Goal: Task Accomplishment & Management: Manage account settings

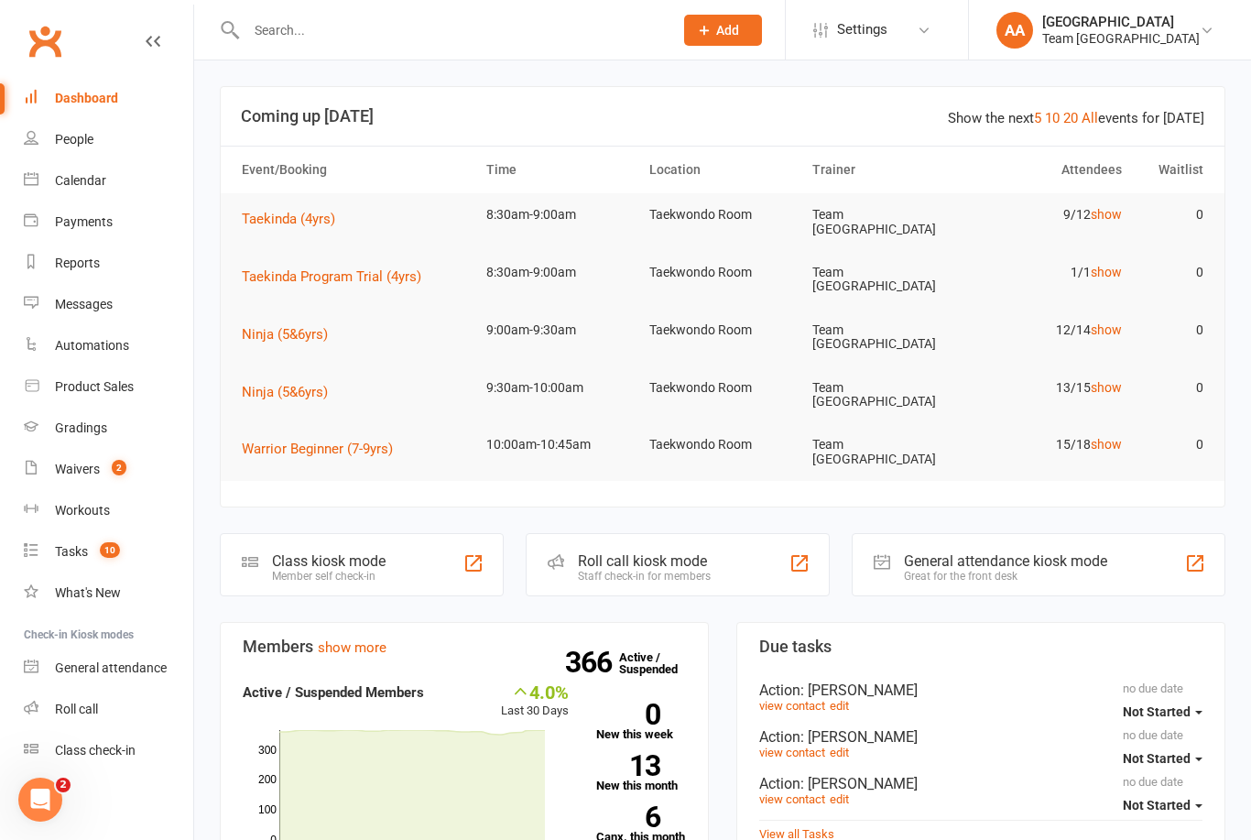
click at [90, 181] on div "Calendar" at bounding box center [80, 180] width 51 height 15
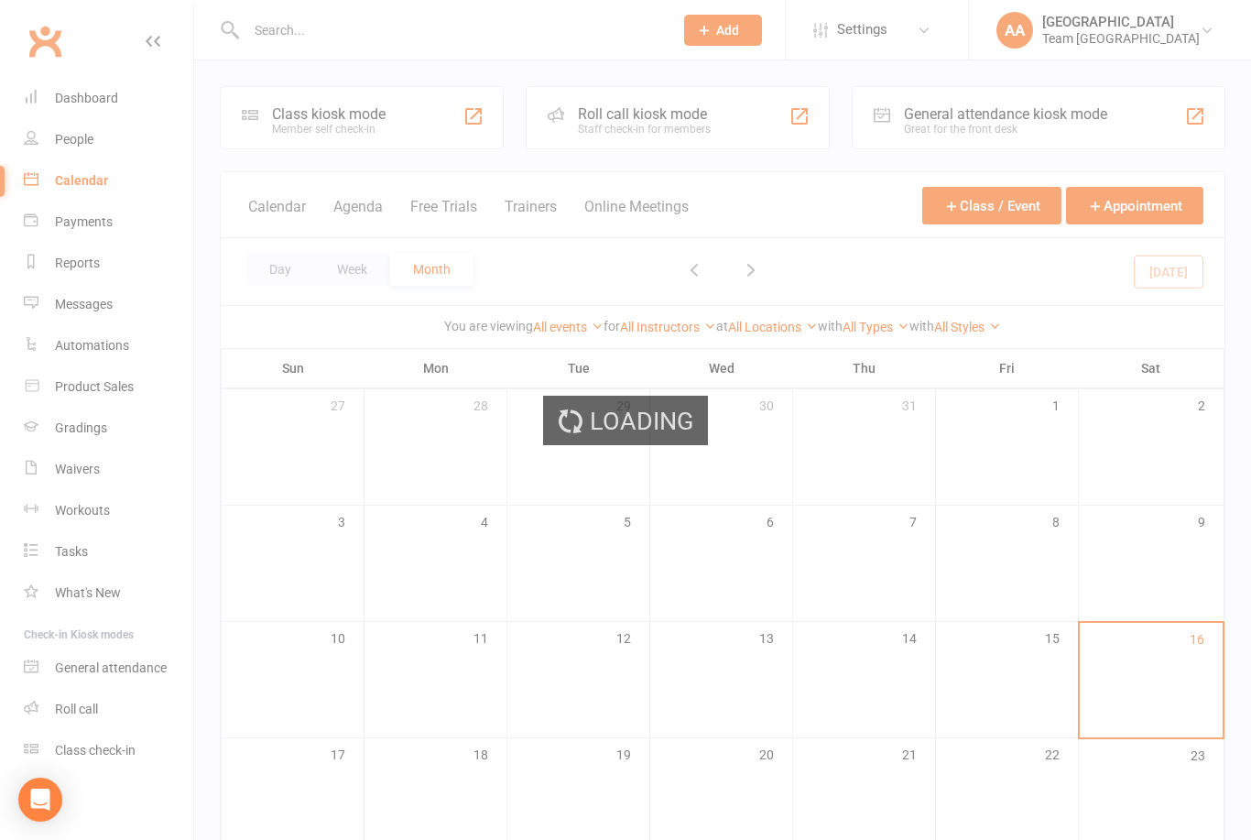
click at [287, 252] on div "Day Week Month [DATE] Sun Mon Tue Wed Thu Fri Sat 27 28 29 30 31 01 02 03 04 05…" at bounding box center [722, 271] width 1003 height 67
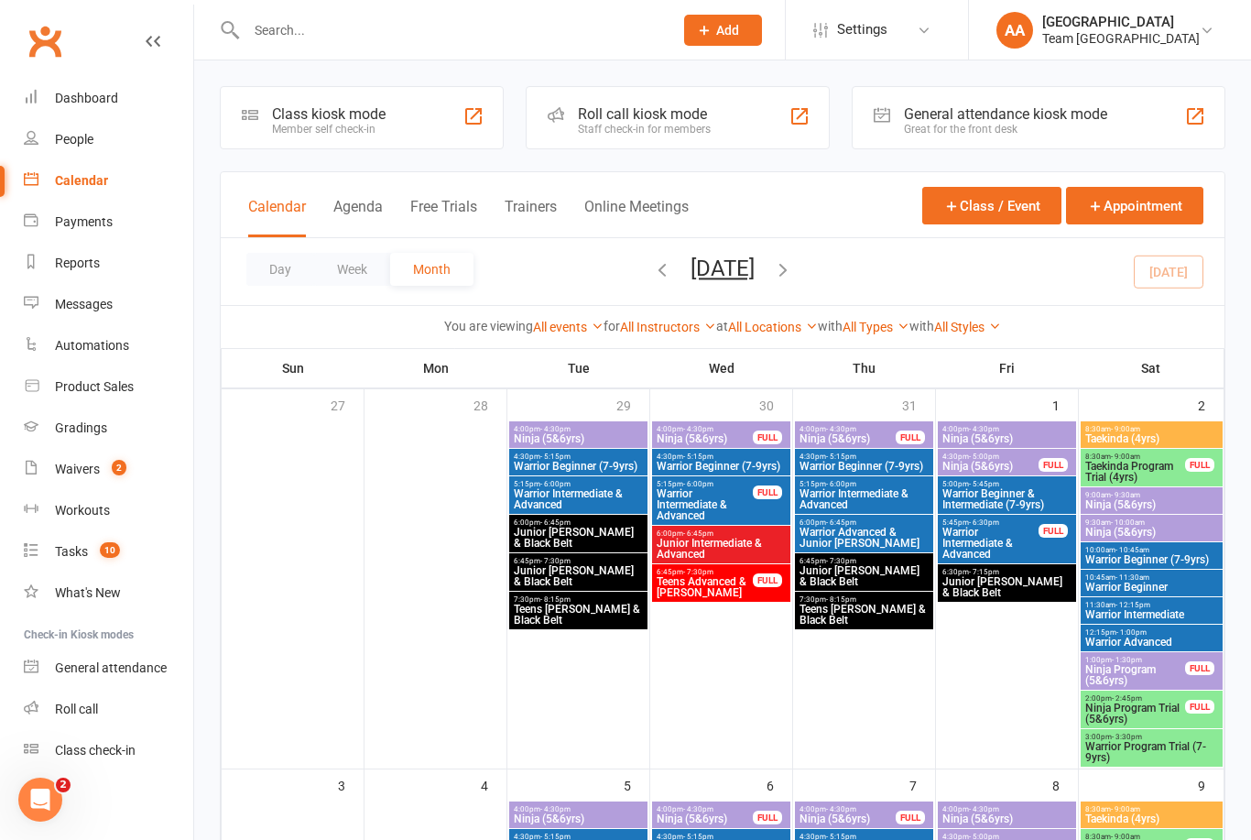
click at [275, 260] on button "Day" at bounding box center [280, 269] width 68 height 33
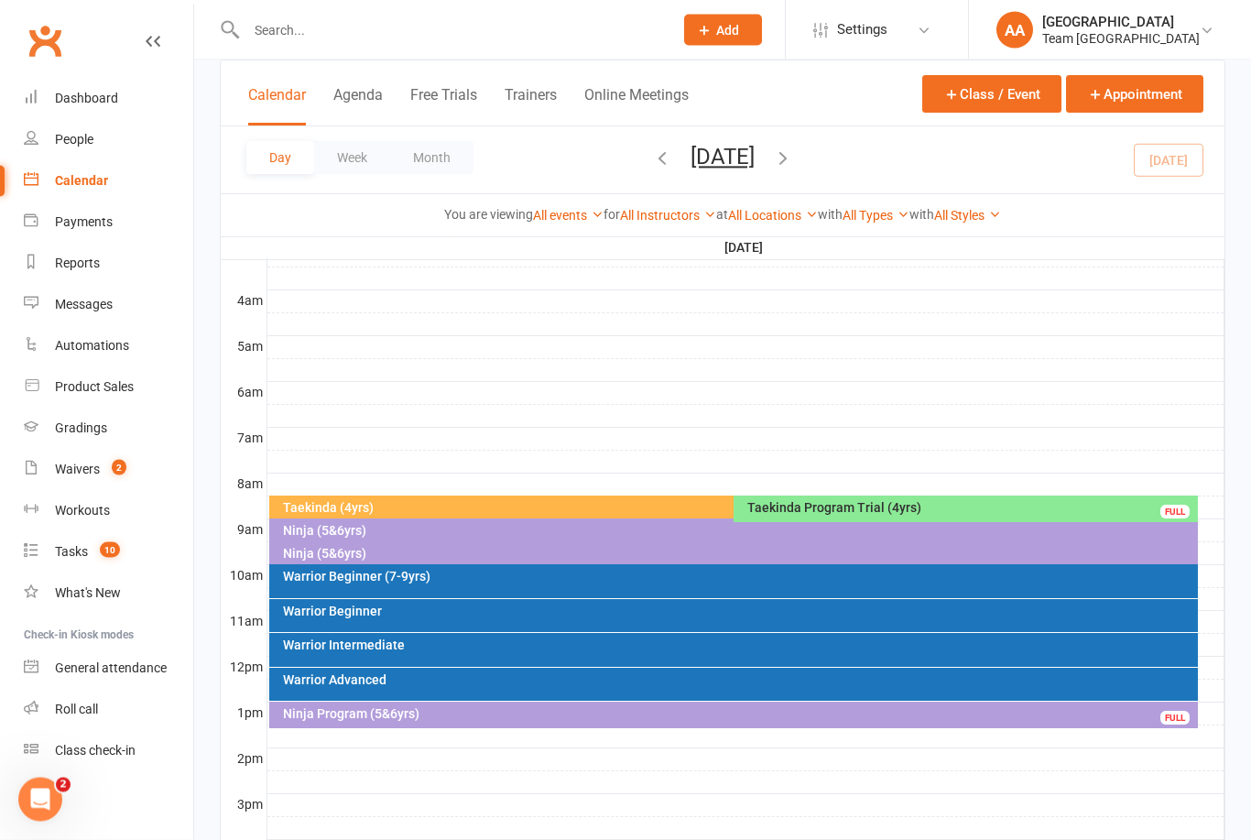
scroll to position [266, 0]
click at [734, 157] on button "[DATE]" at bounding box center [722, 157] width 64 height 26
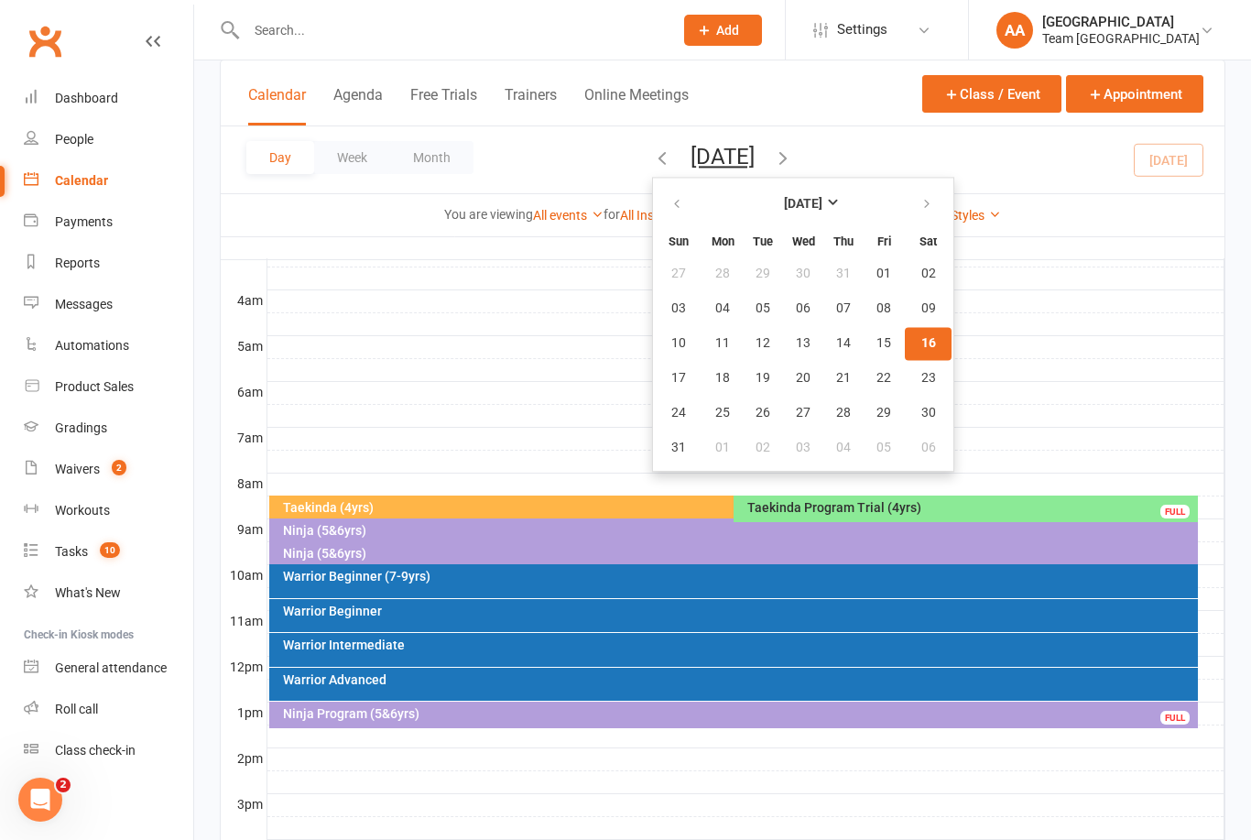
click at [921, 347] on span "16" at bounding box center [928, 343] width 15 height 15
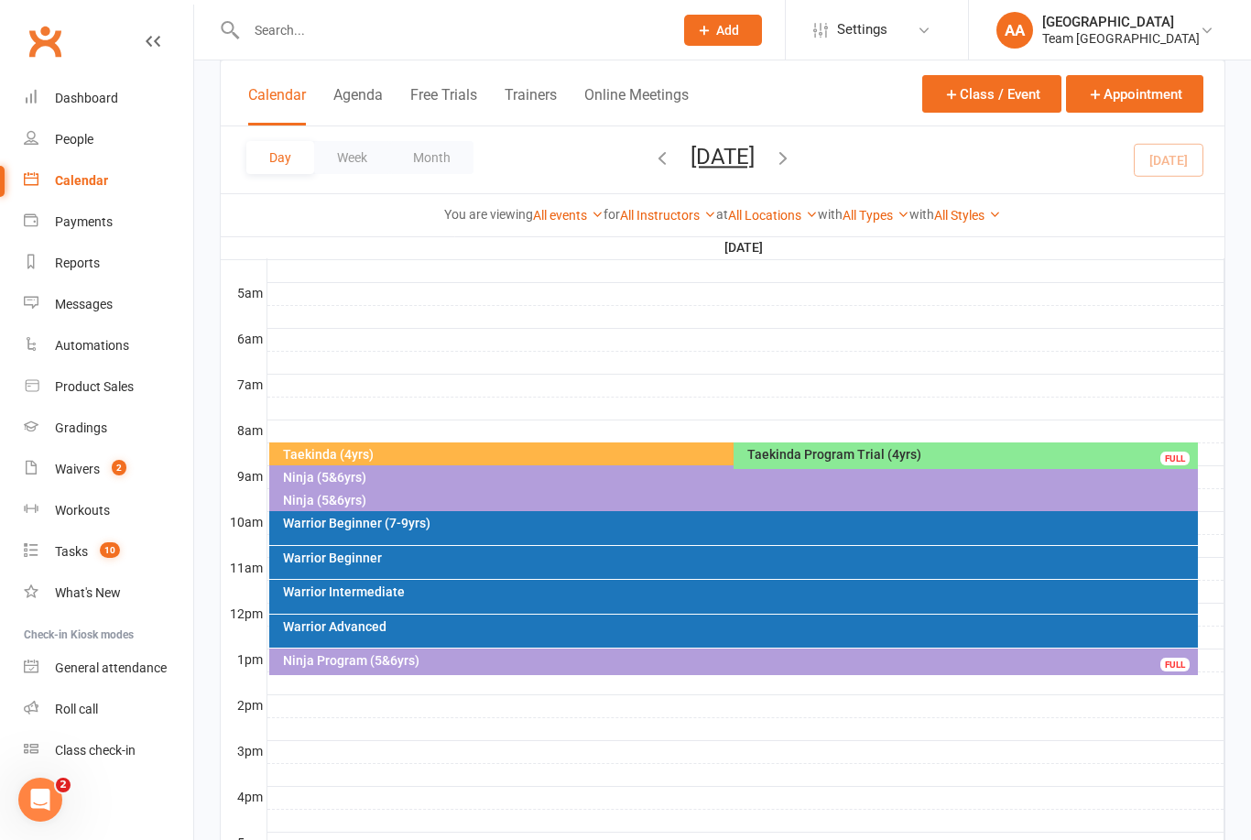
scroll to position [324, 0]
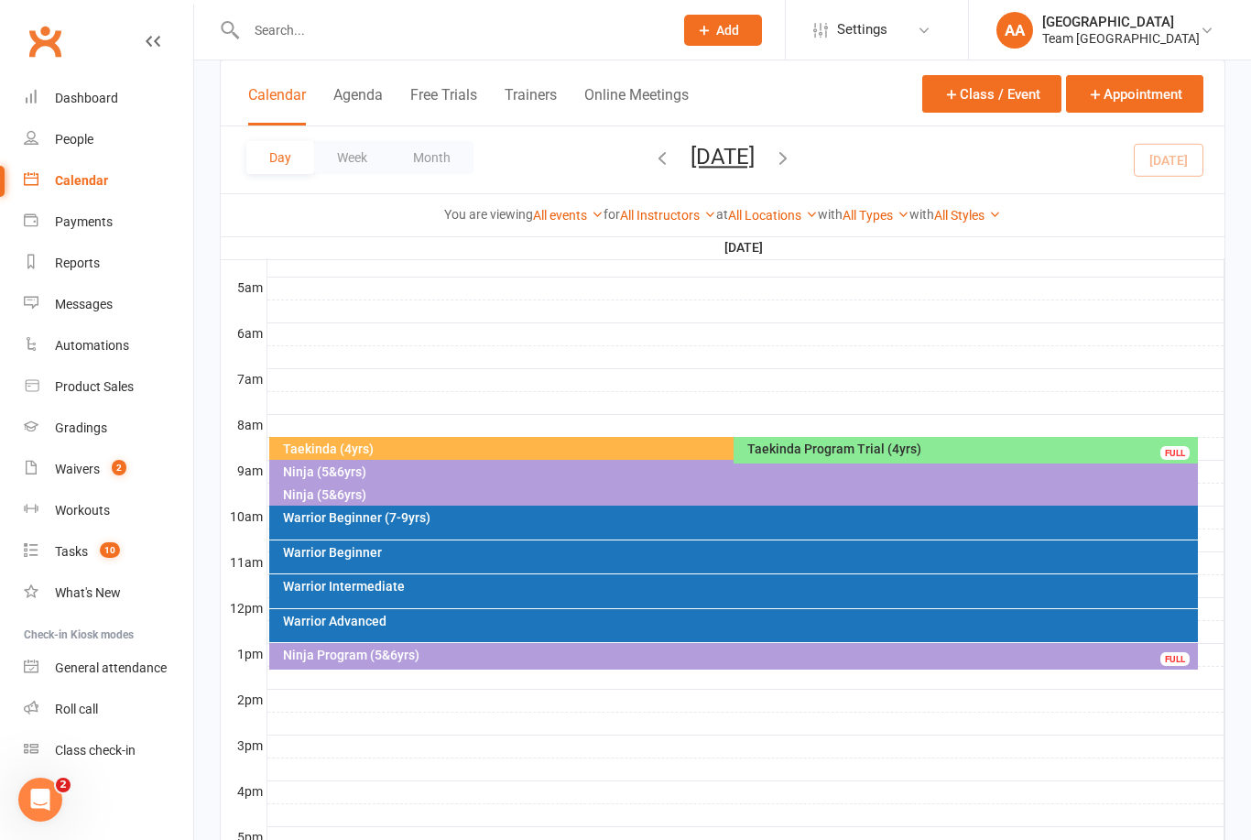
click at [852, 442] on div "Taekinda Program Trial (4yrs)" at bounding box center [970, 448] width 448 height 13
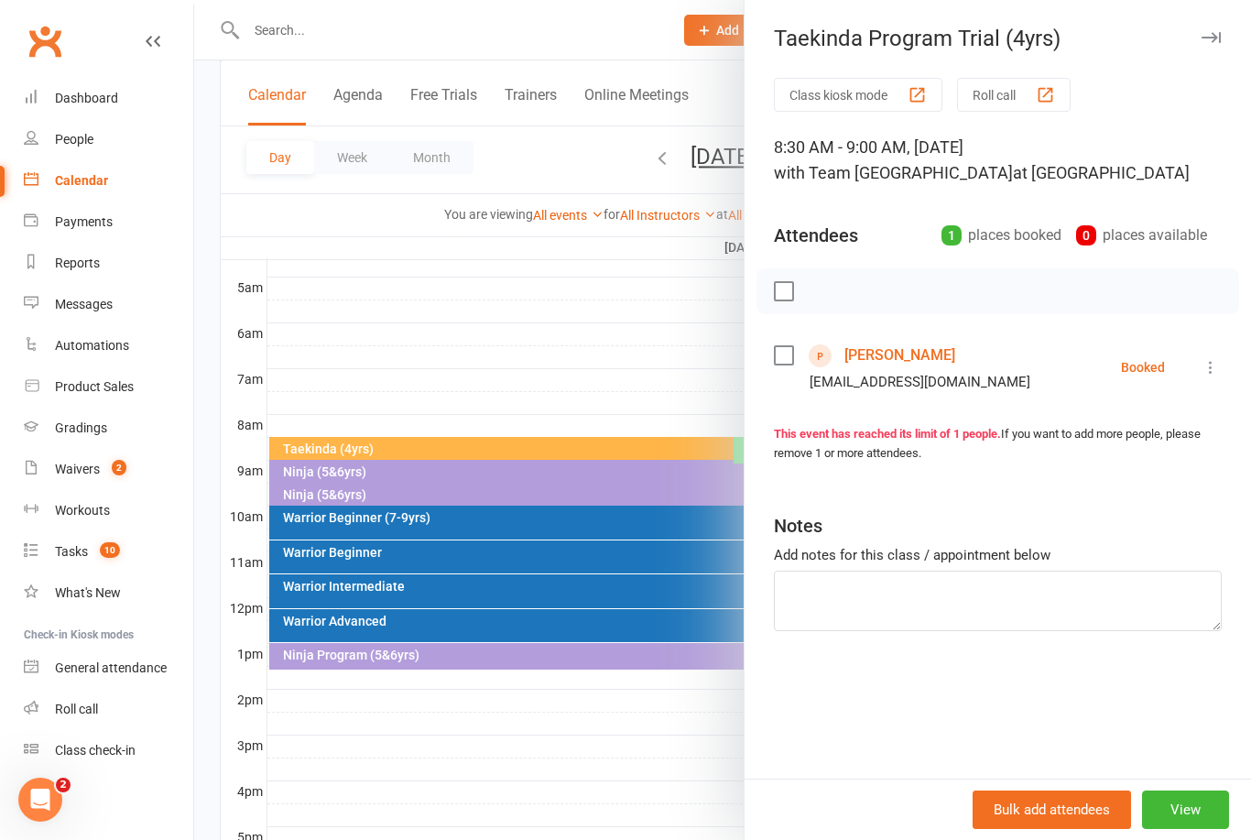
click at [901, 356] on link "[PERSON_NAME]" at bounding box center [899, 355] width 111 height 29
